Goal: Check status: Check status

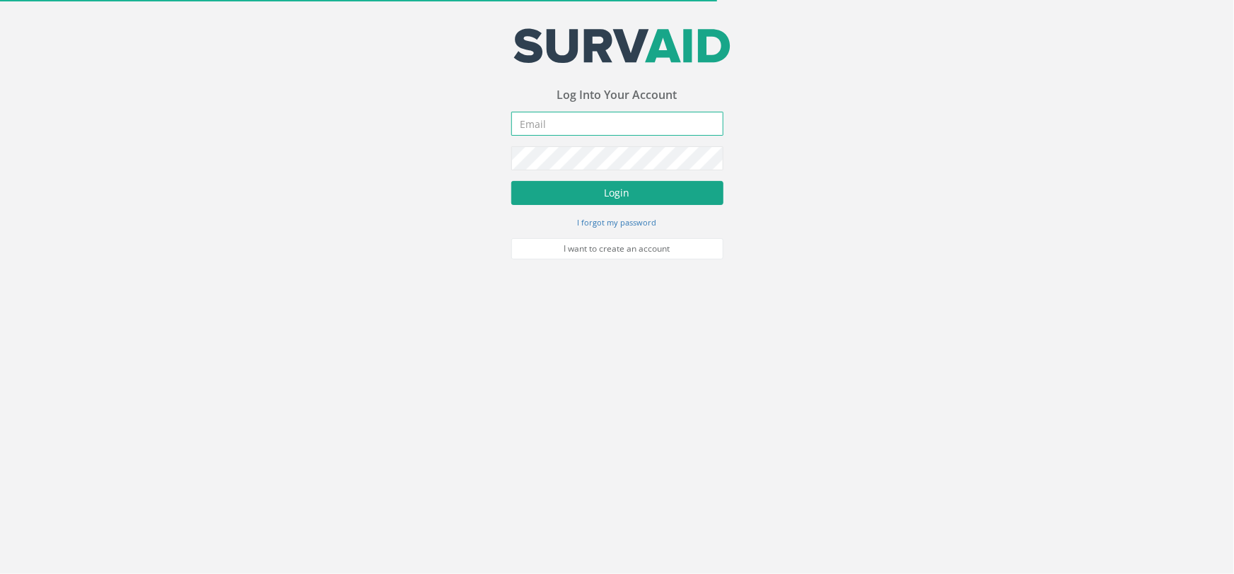
type input "[PERSON_NAME][EMAIL_ADDRESS][PERSON_NAME][DOMAIN_NAME]"
click at [565, 183] on button "Login" at bounding box center [617, 193] width 212 height 24
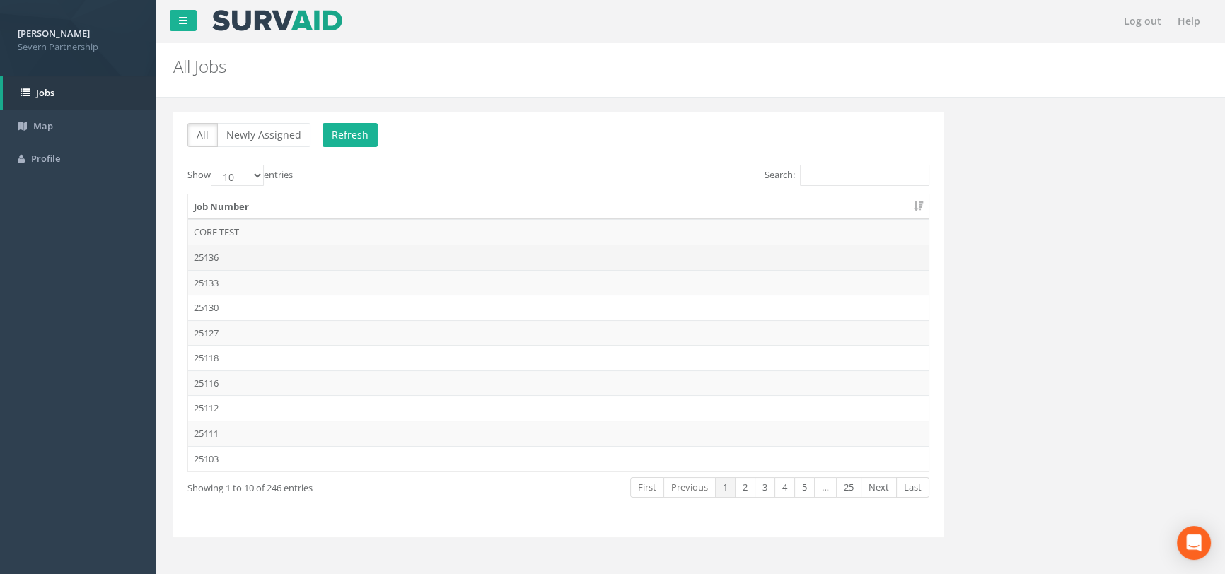
click at [327, 256] on td "25136" at bounding box center [558, 257] width 740 height 25
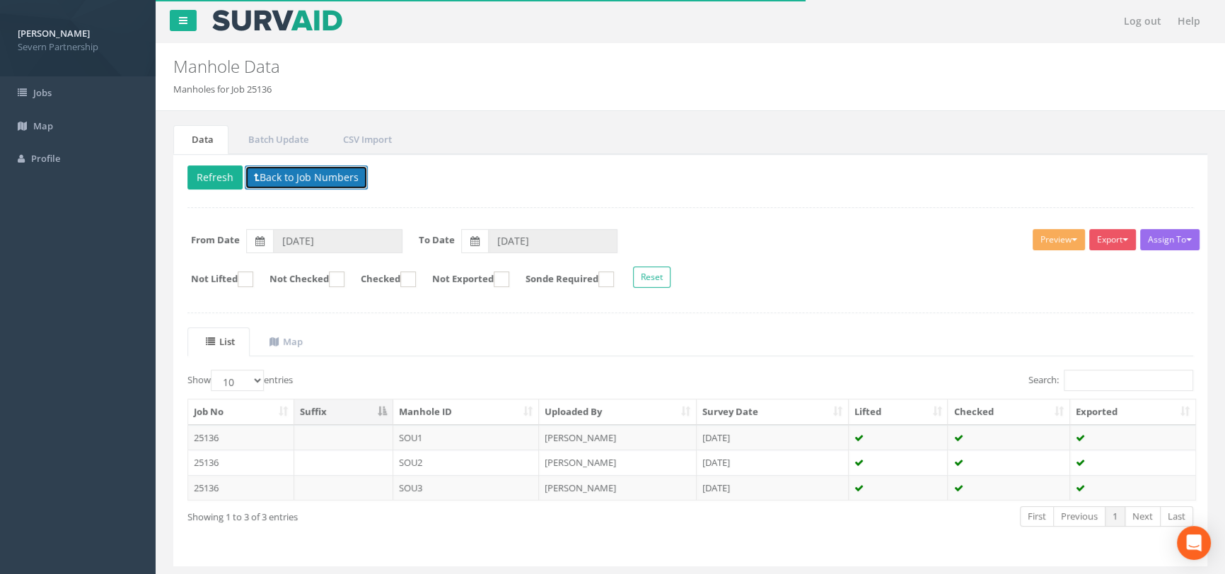
click at [279, 184] on button "Back to Job Numbers" at bounding box center [306, 177] width 123 height 24
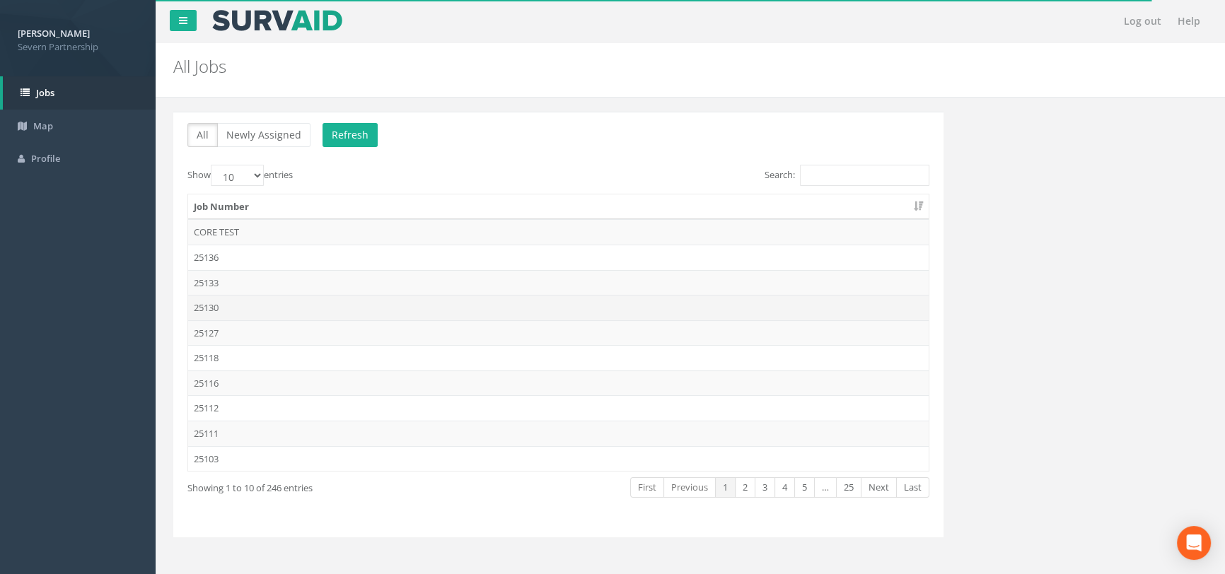
click at [234, 304] on td "25130" at bounding box center [558, 307] width 740 height 25
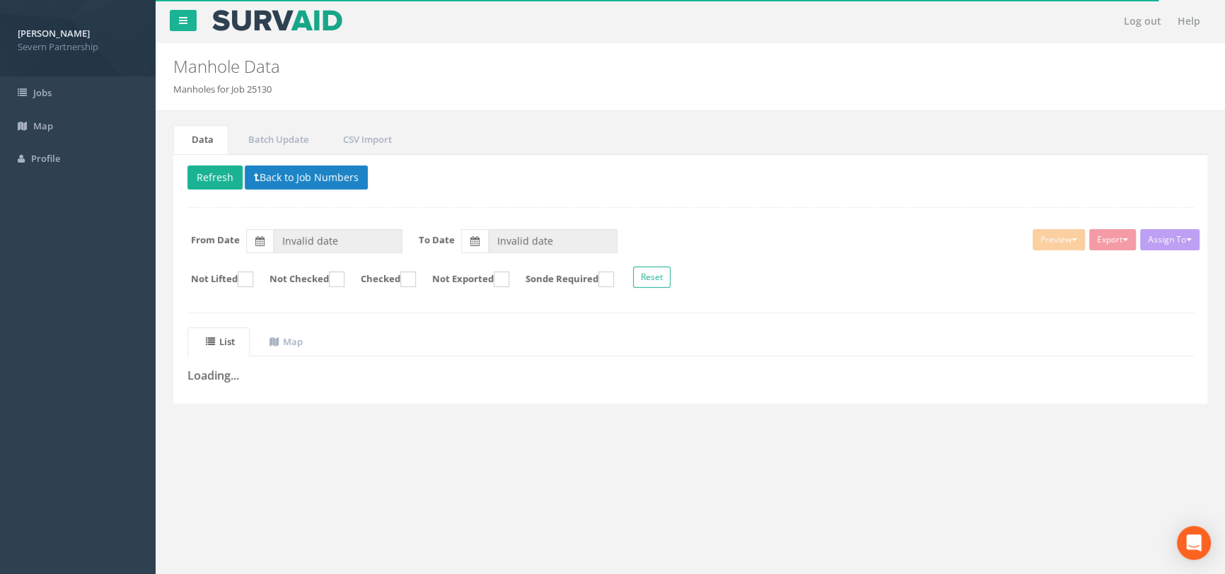
type input "[DATE]"
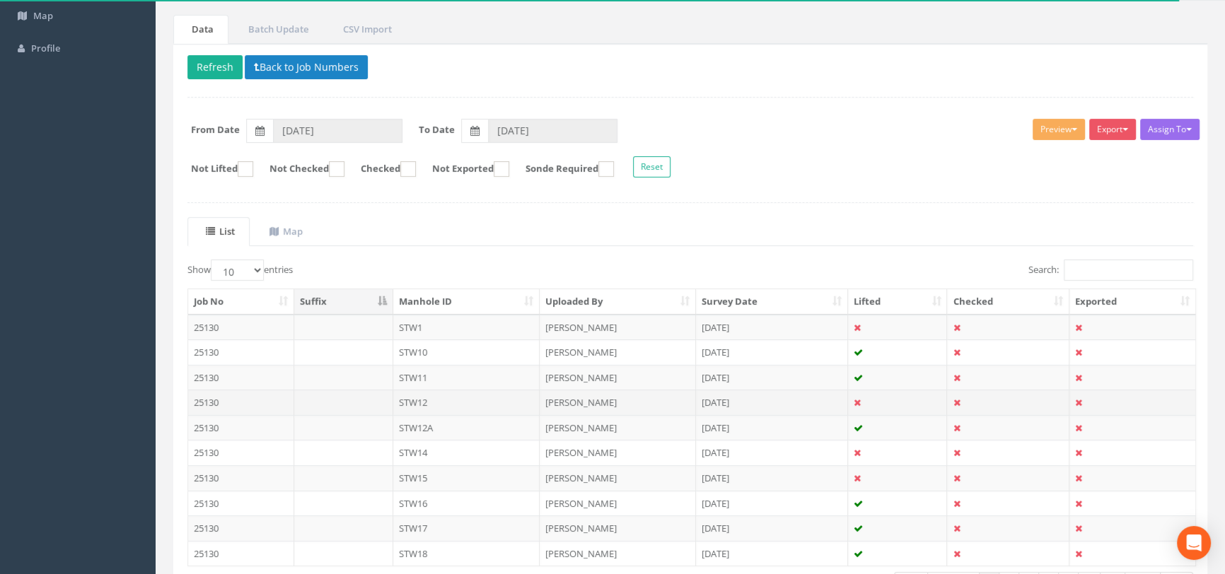
scroll to position [212, 0]
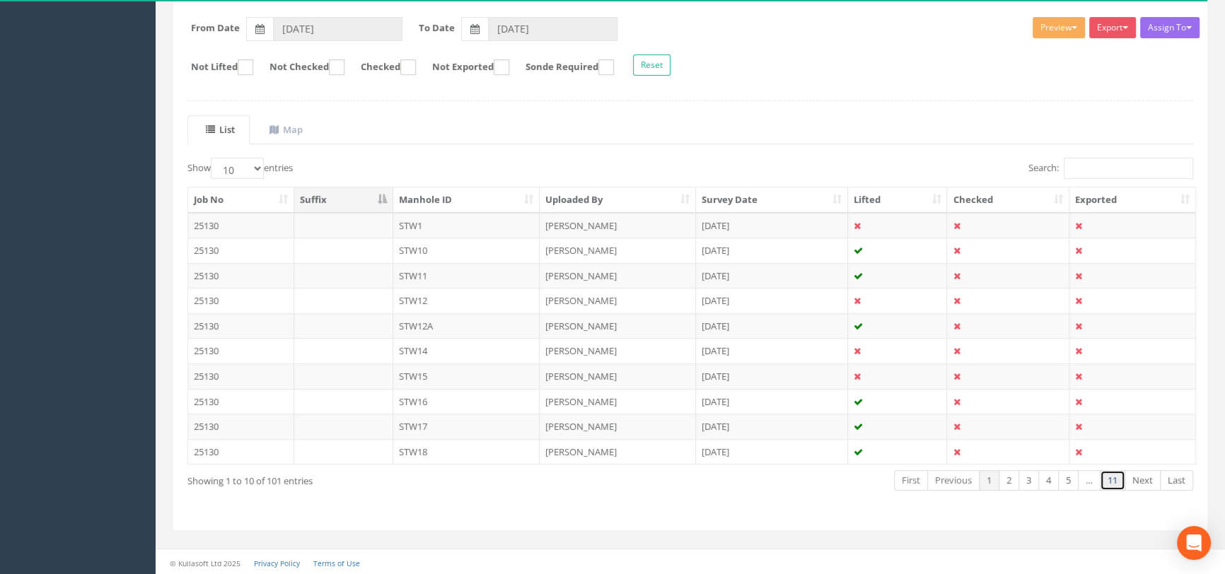
click at [1117, 479] on link "11" at bounding box center [1112, 480] width 25 height 21
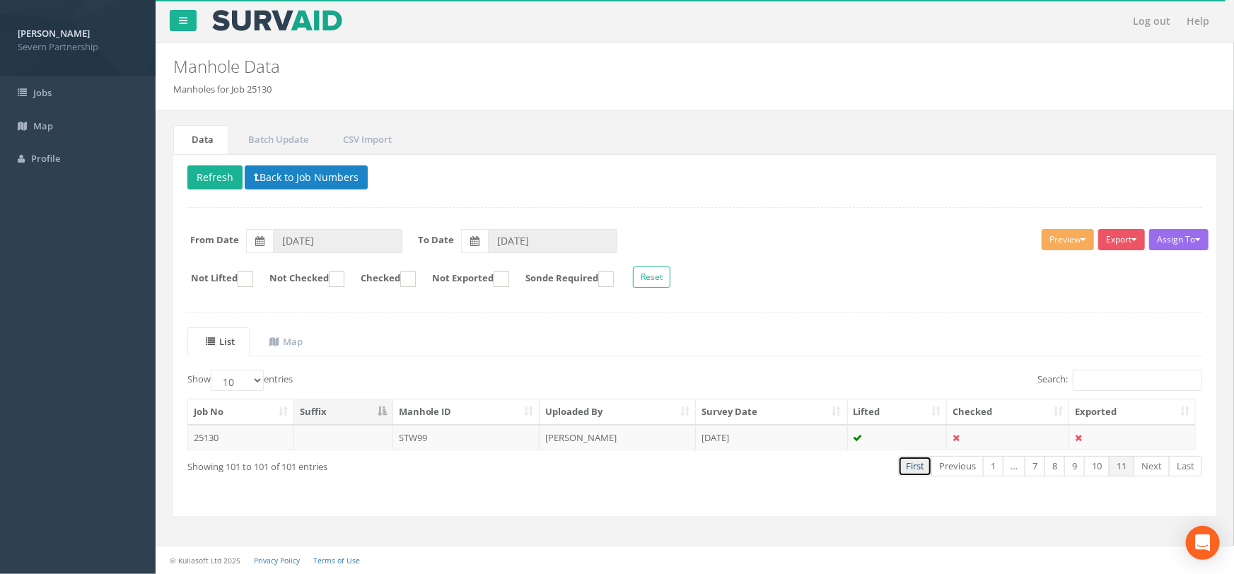
click at [921, 466] on link "First" at bounding box center [915, 466] width 34 height 21
